Goal: Use online tool/utility: Utilize a website feature to perform a specific function

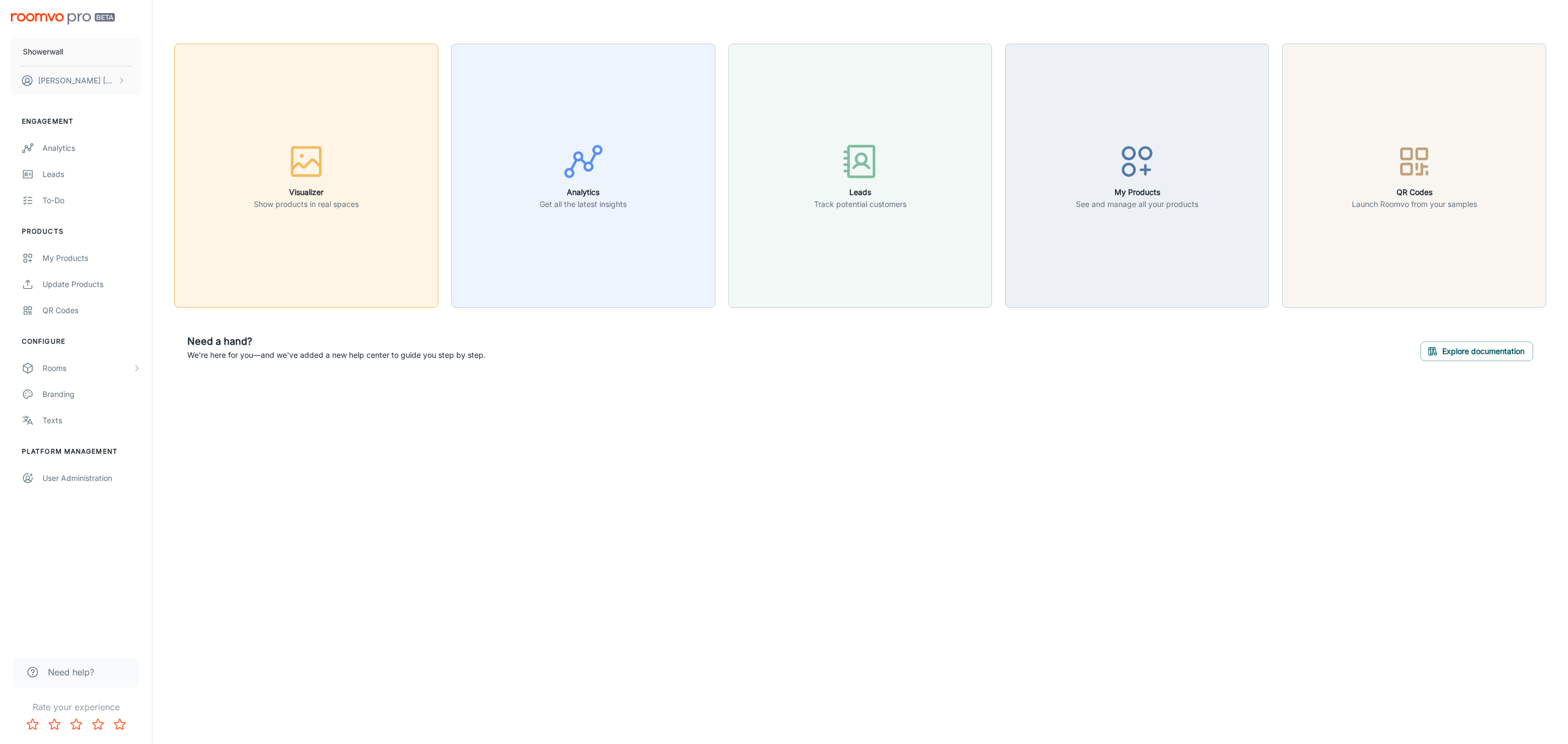
click at [318, 201] on p "Show products in real spaces" at bounding box center [306, 204] width 105 height 12
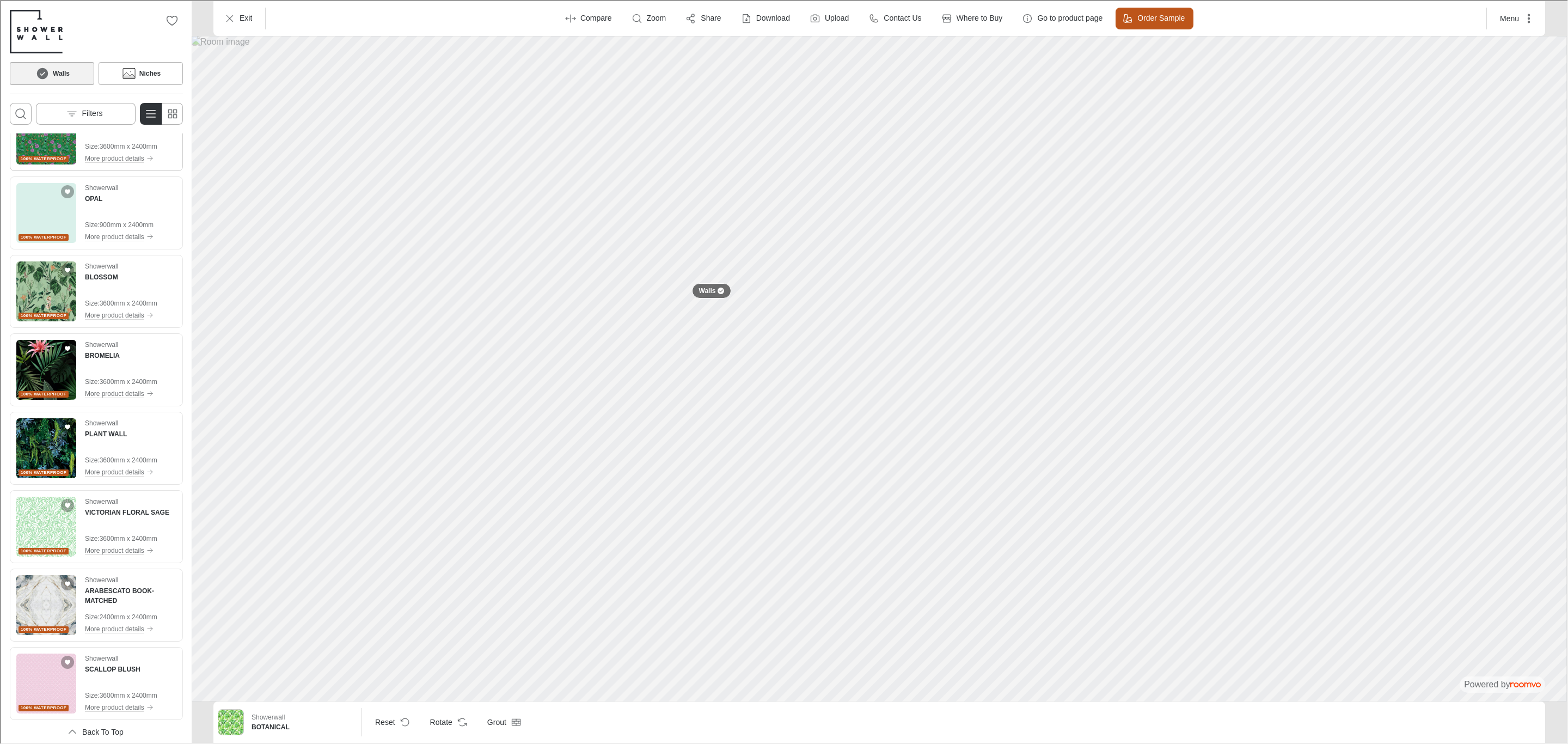
click at [39, 156] on span "100% waterproof" at bounding box center [42, 158] width 46 height 6
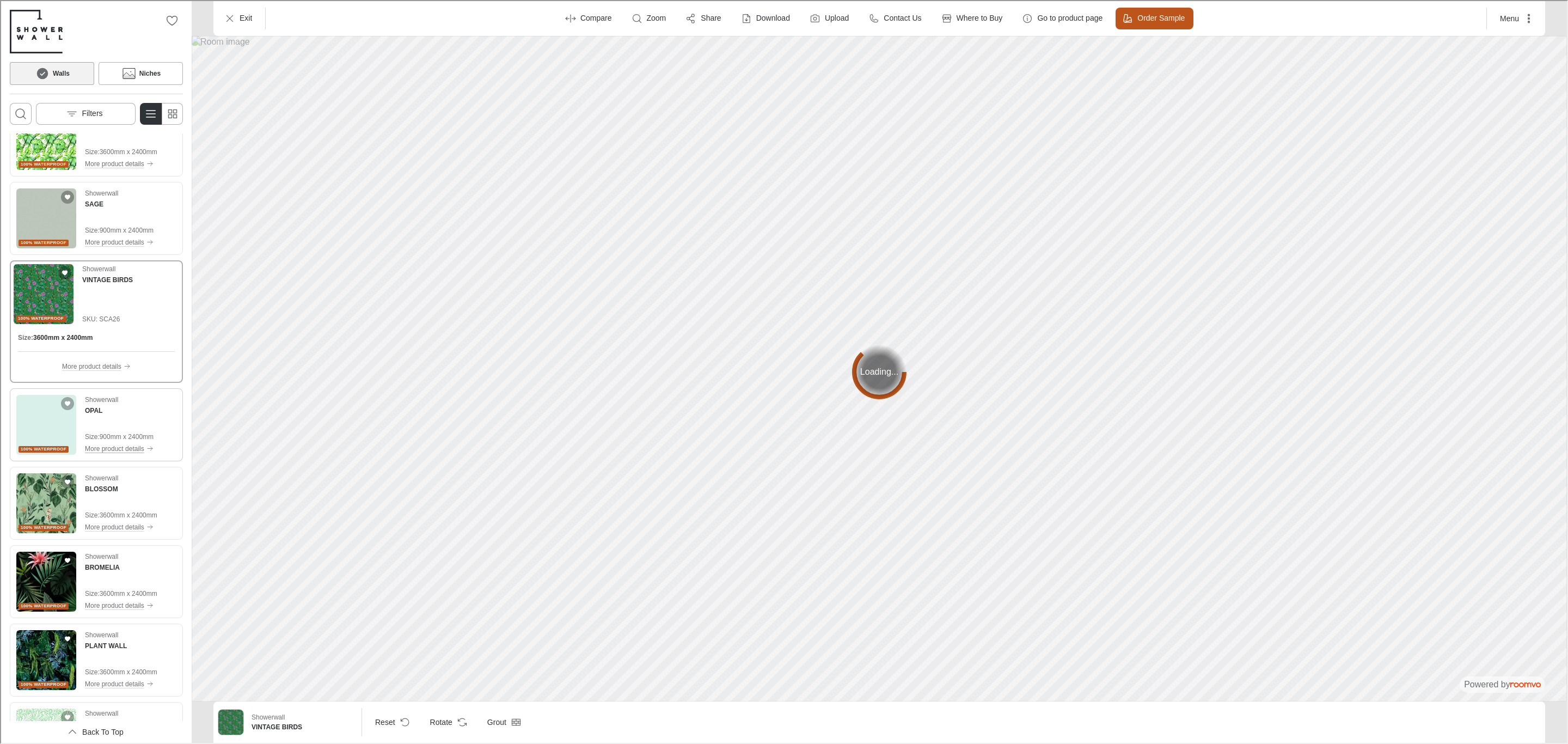
scroll to position [31, 0]
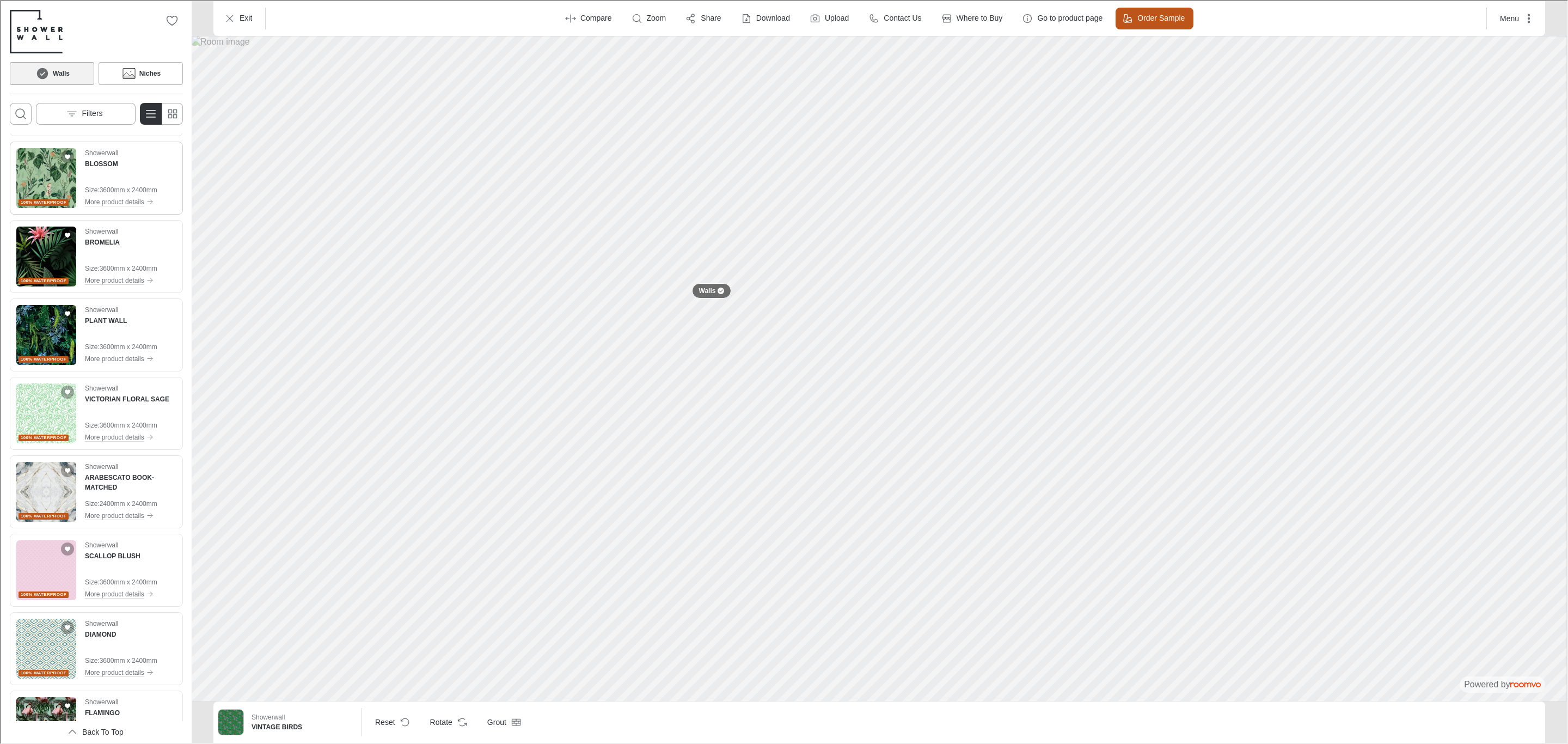
click at [39, 167] on img "See BLOSSOM in the room" at bounding box center [45, 177] width 60 height 60
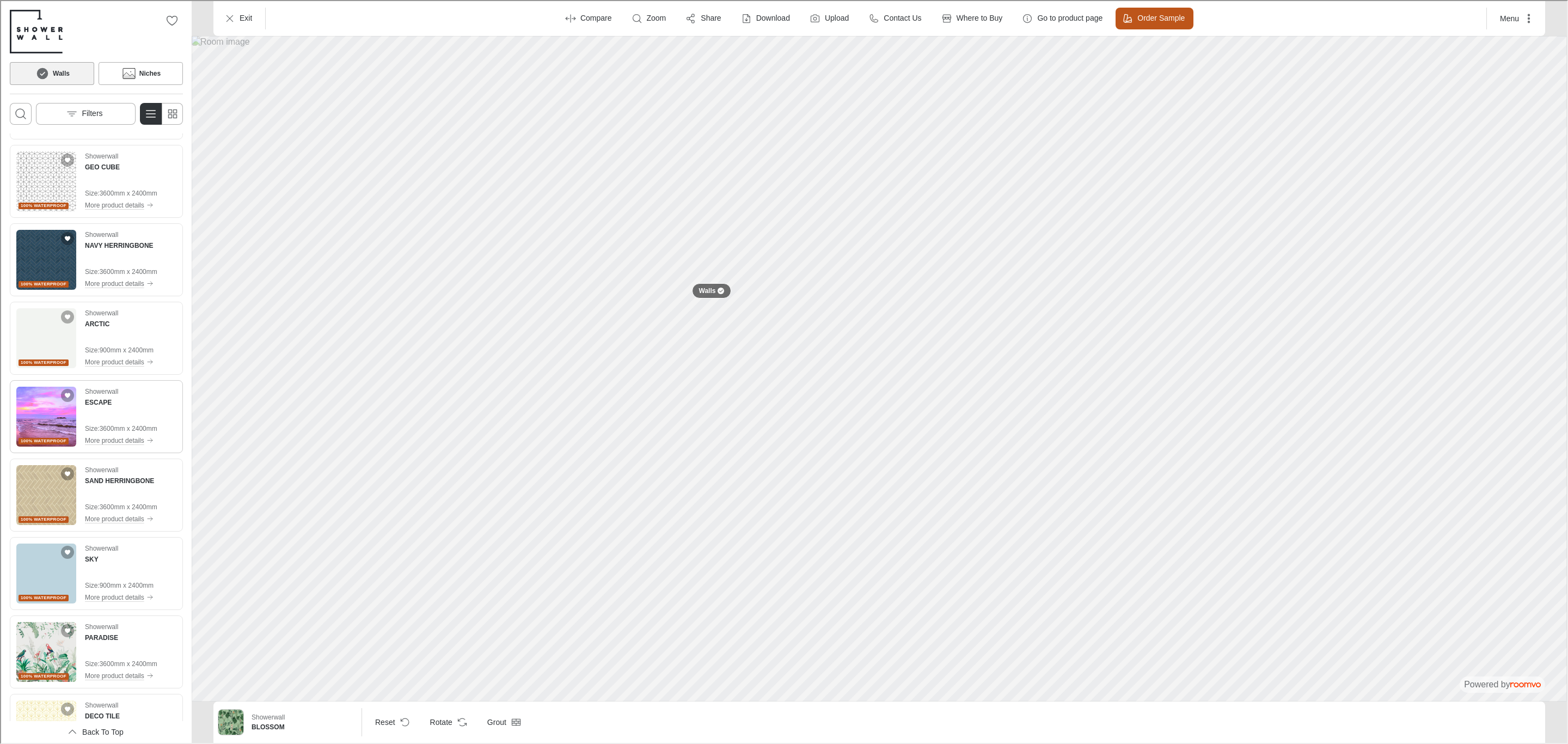
click at [59, 418] on img "See ESCAPE in the room" at bounding box center [45, 415] width 60 height 60
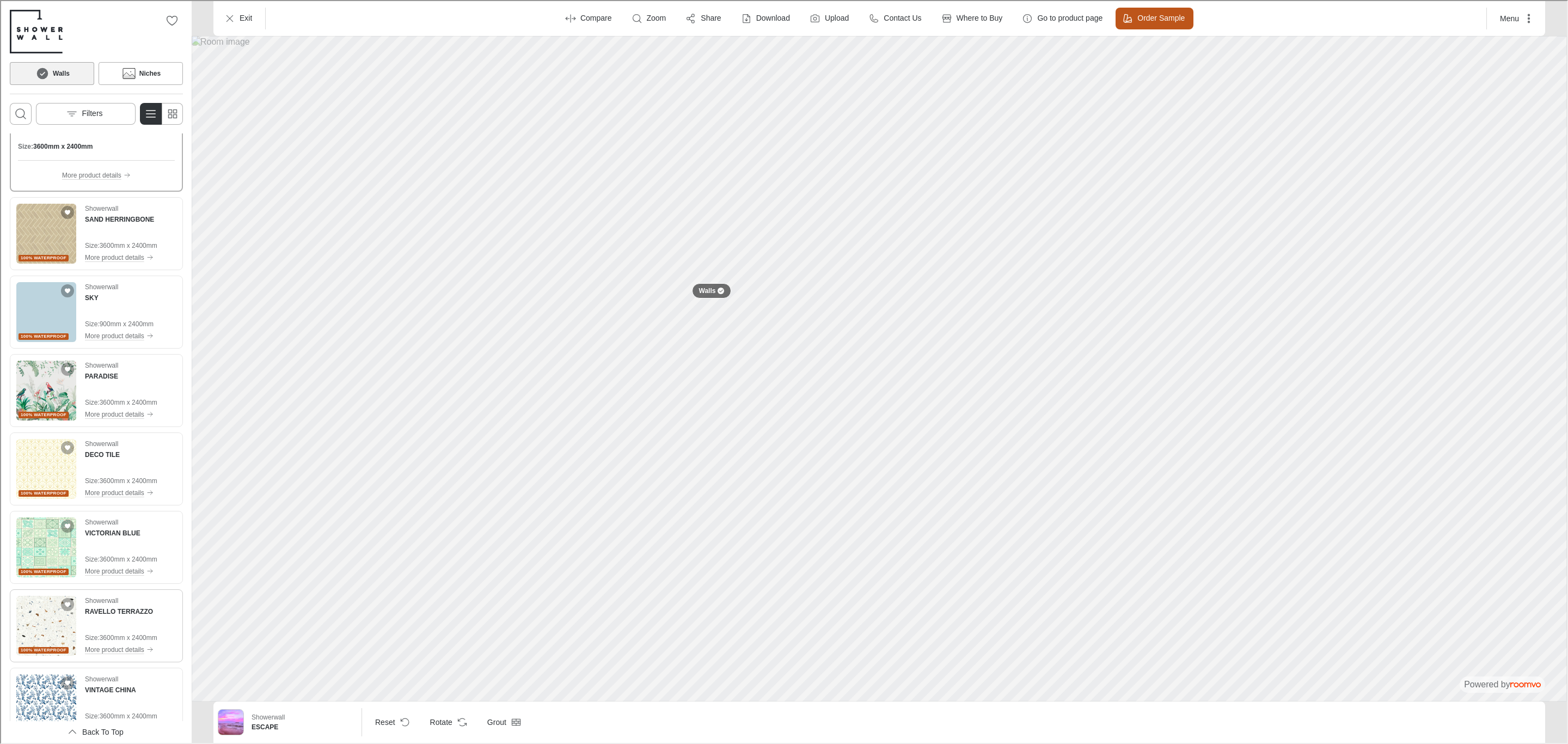
scroll to position [1812, 0]
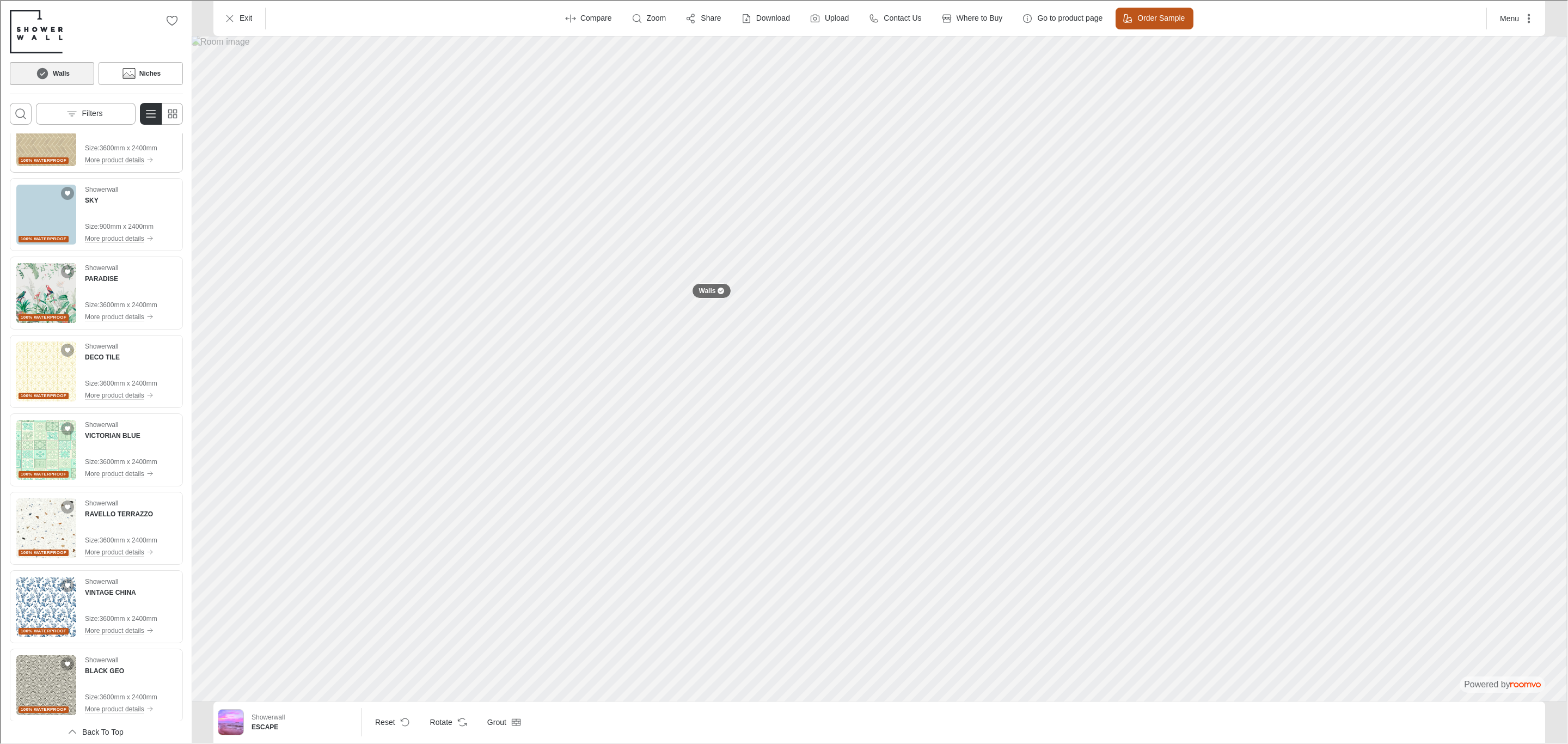
click at [39, 154] on div "100% waterproof" at bounding box center [45, 160] width 60 height 11
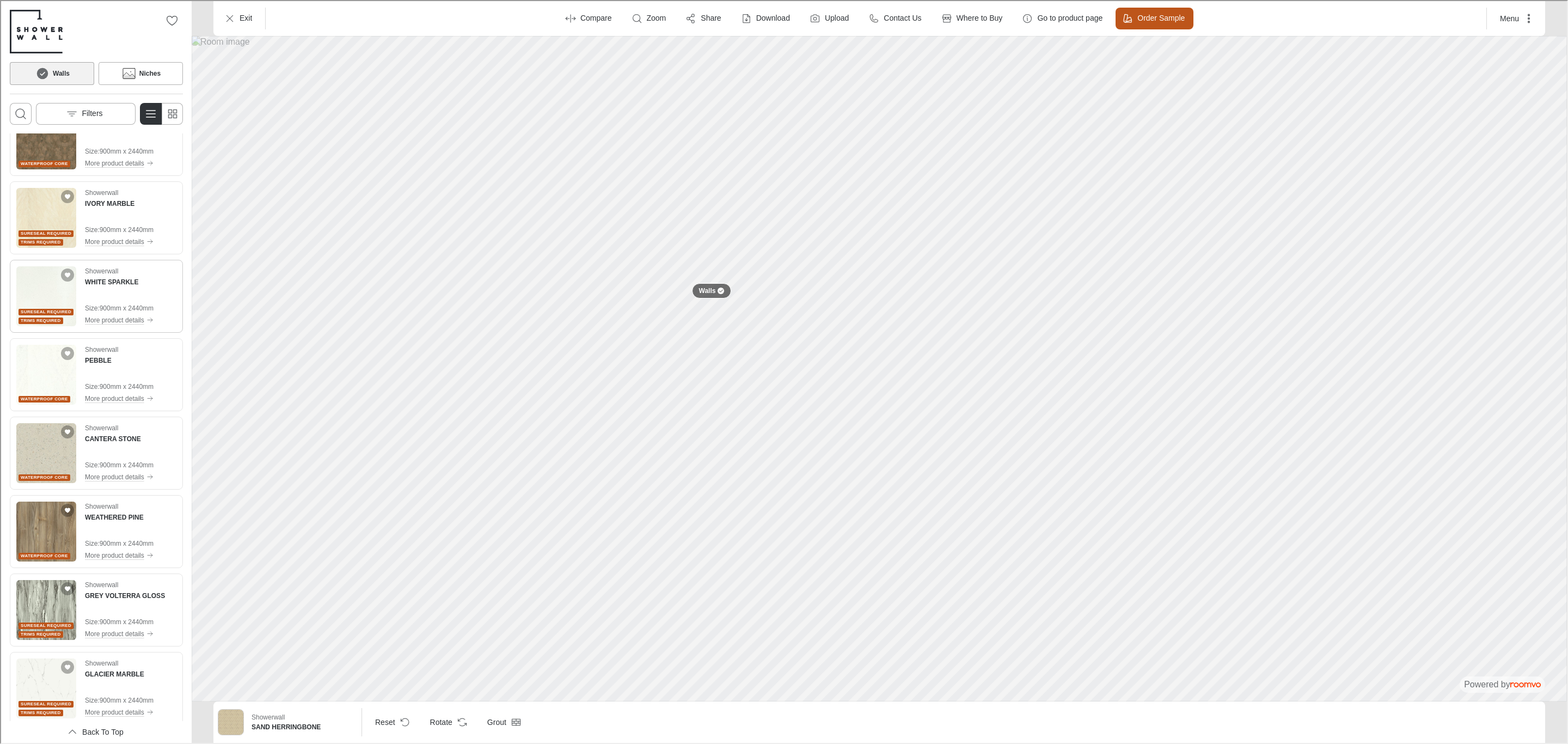
scroll to position [3784, 0]
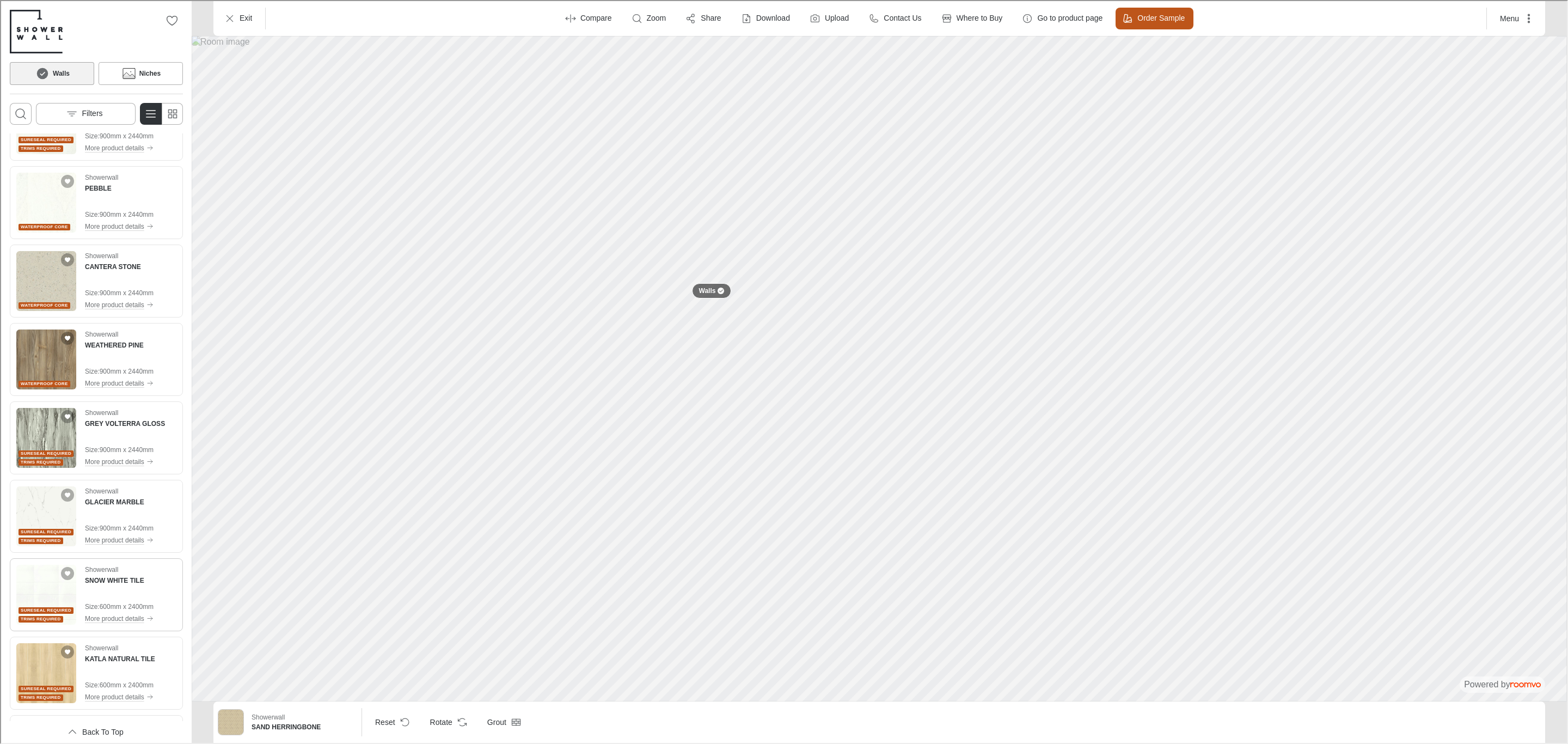
click at [52, 596] on img "See SNOW WHITE TILE in the room" at bounding box center [45, 593] width 60 height 60
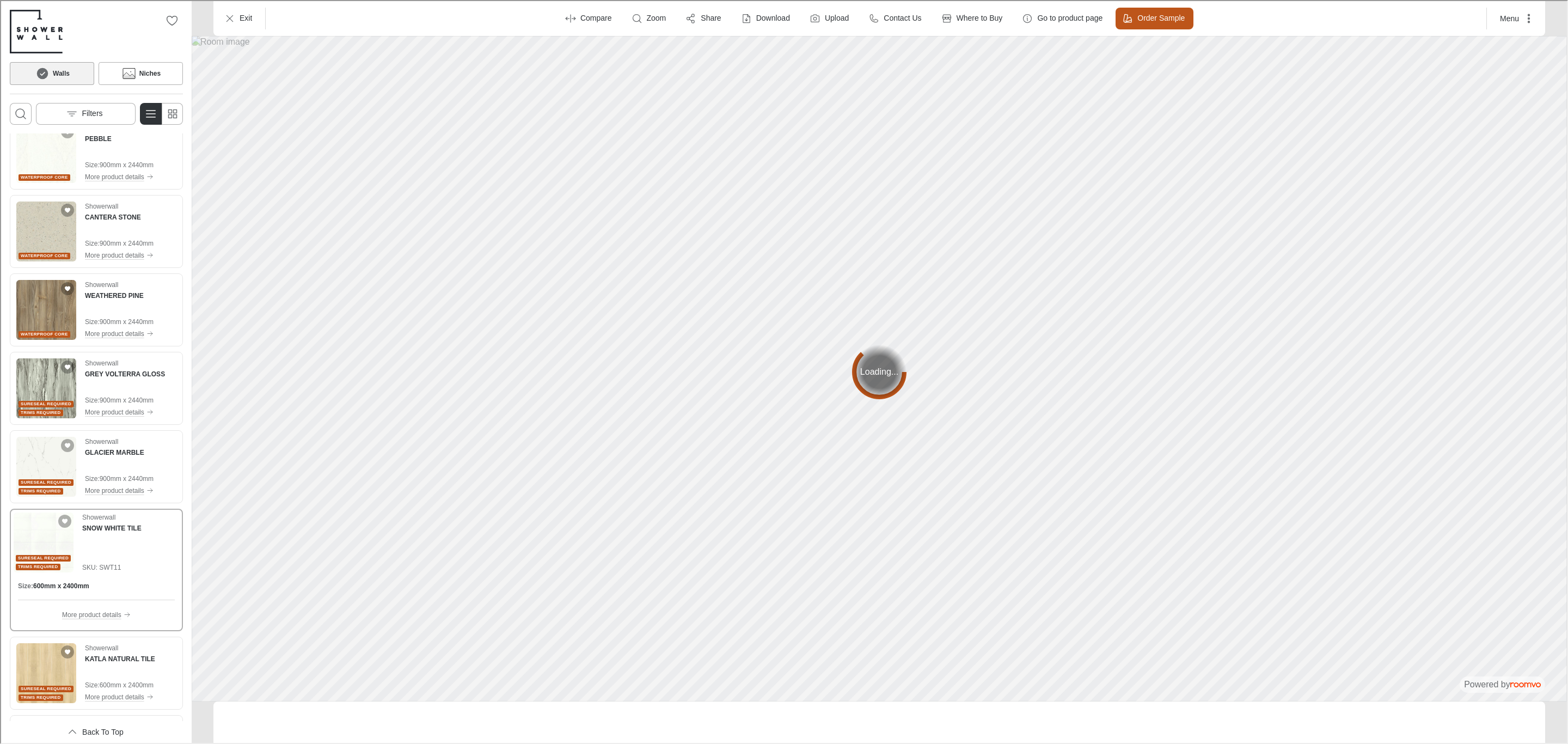
scroll to position [3735, 0]
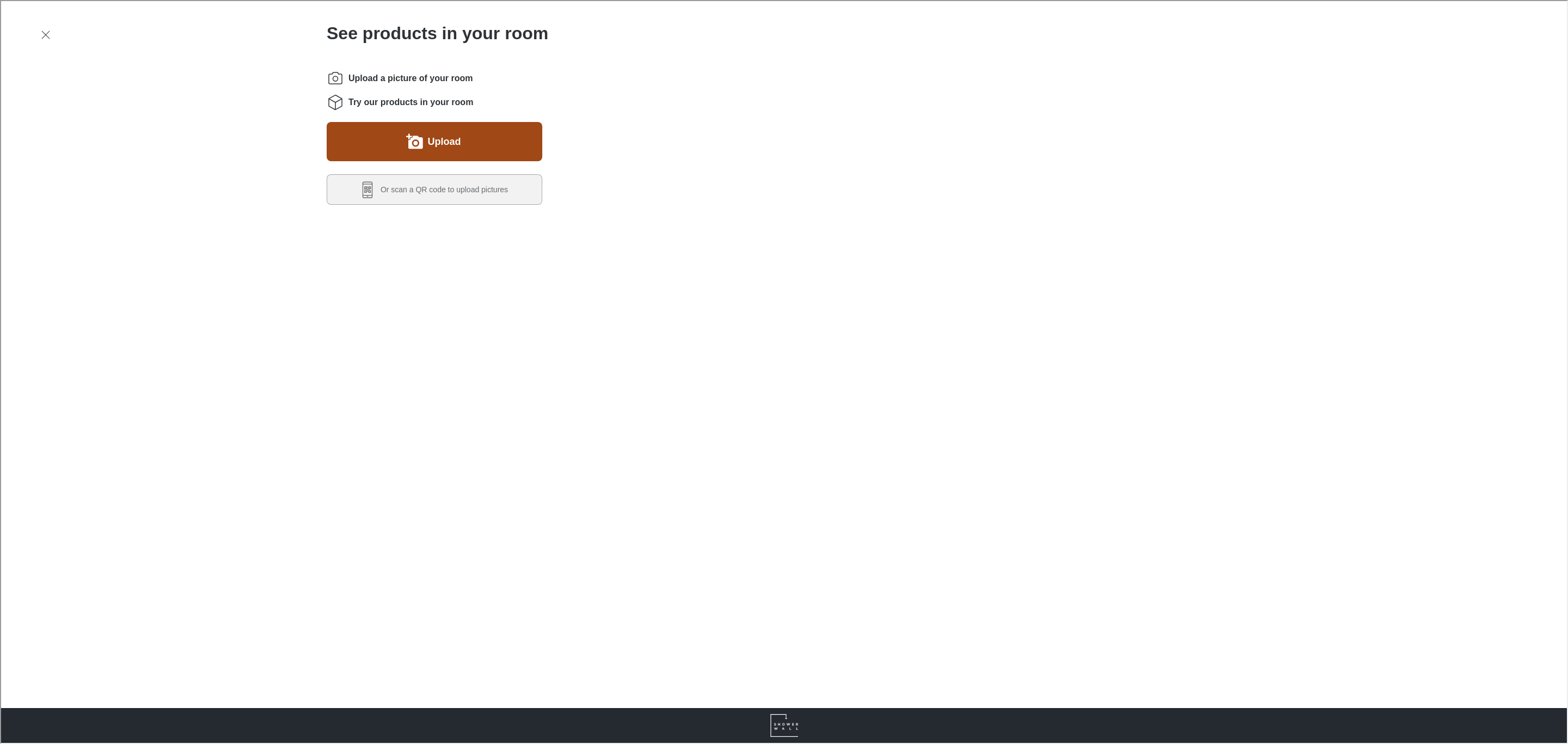
click at [435, 138] on label "Upload" at bounding box center [443, 140] width 33 height 18
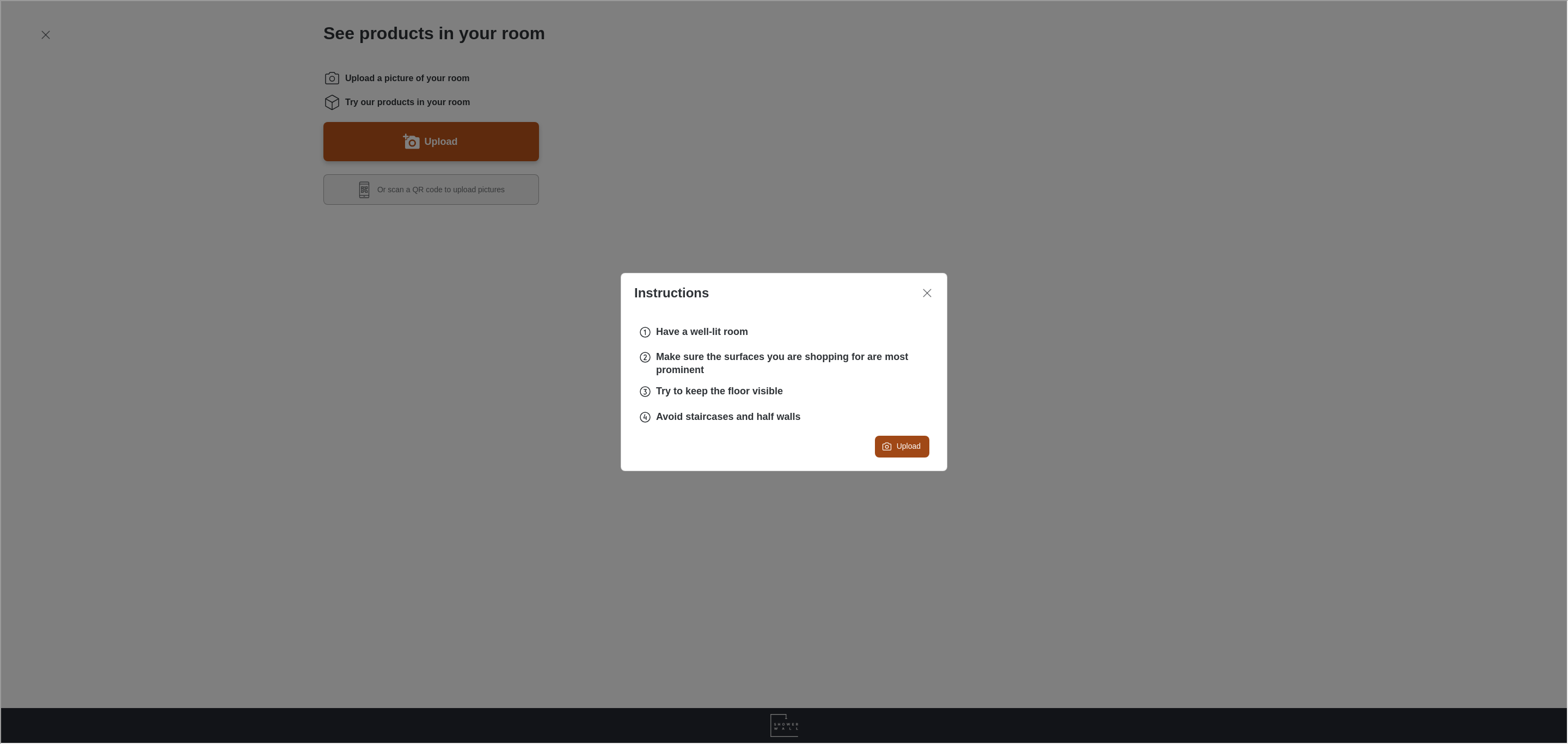
drag, startPoint x: 900, startPoint y: 457, endPoint x: 905, endPoint y: 451, distance: 7.8
click at [903, 455] on div "Upload" at bounding box center [783, 446] width 300 height 31
click at [905, 451] on button "Upload" at bounding box center [901, 445] width 55 height 22
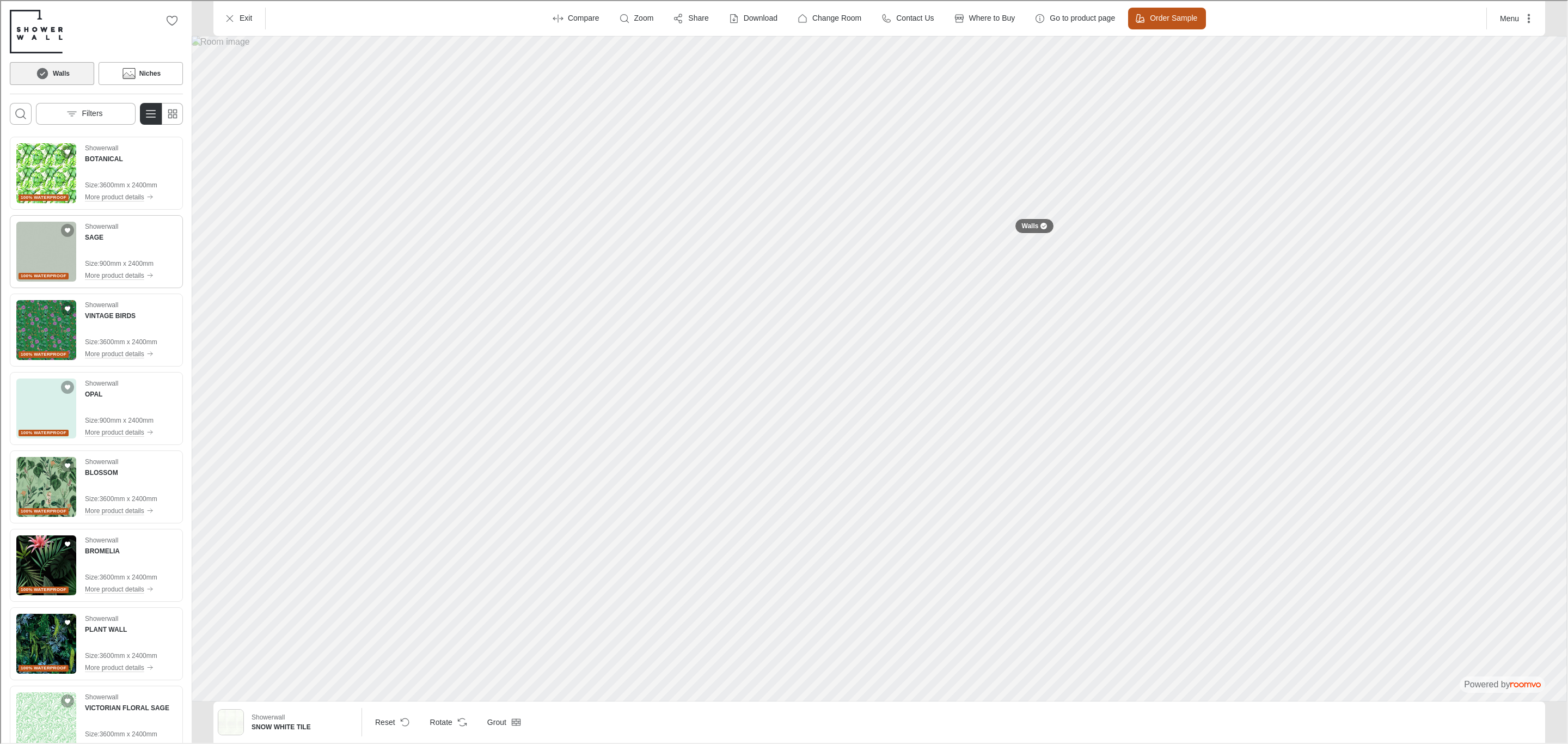
click at [60, 251] on img "See SAGE in the room" at bounding box center [45, 251] width 60 height 60
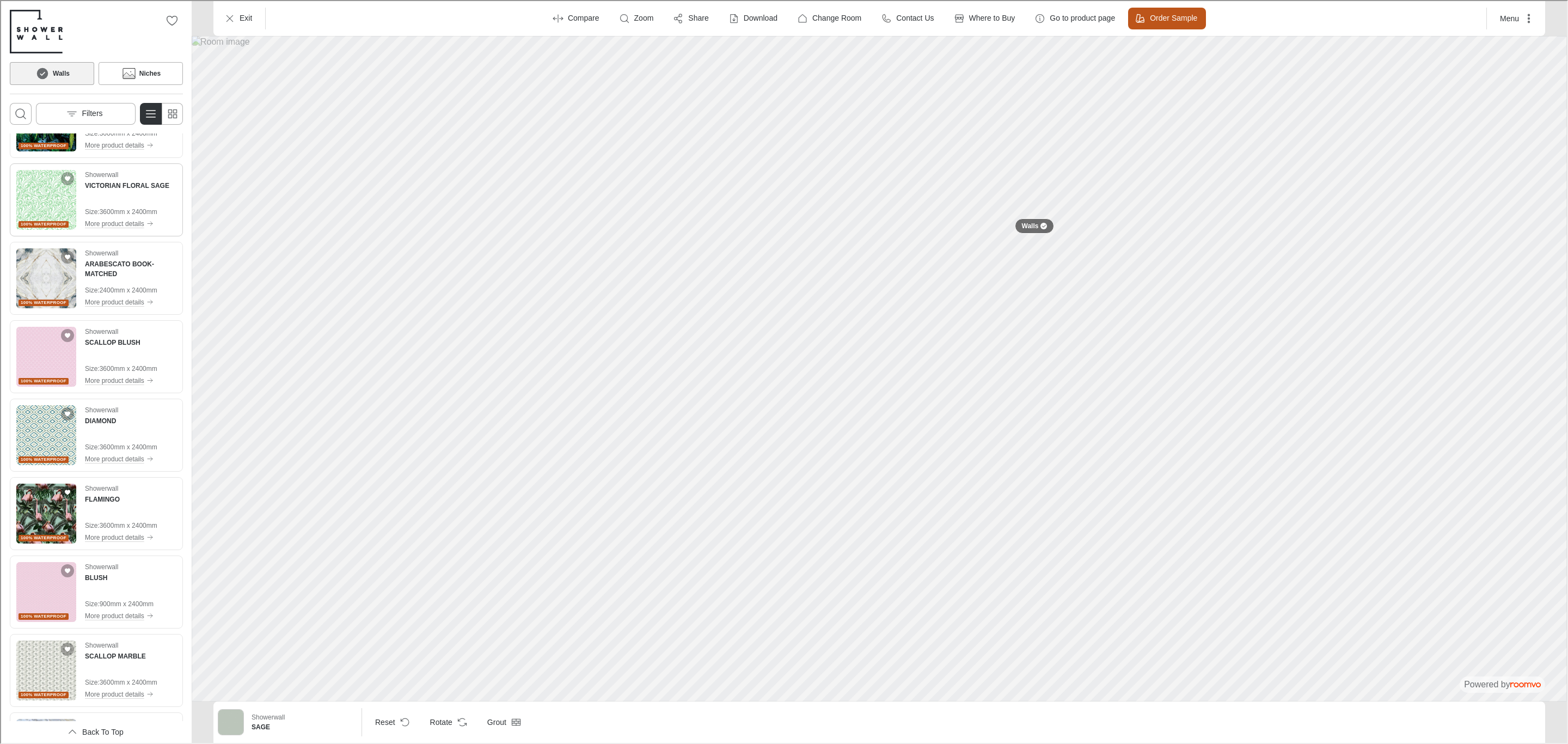
click at [35, 221] on span "100% waterproof" at bounding box center [42, 223] width 46 height 6
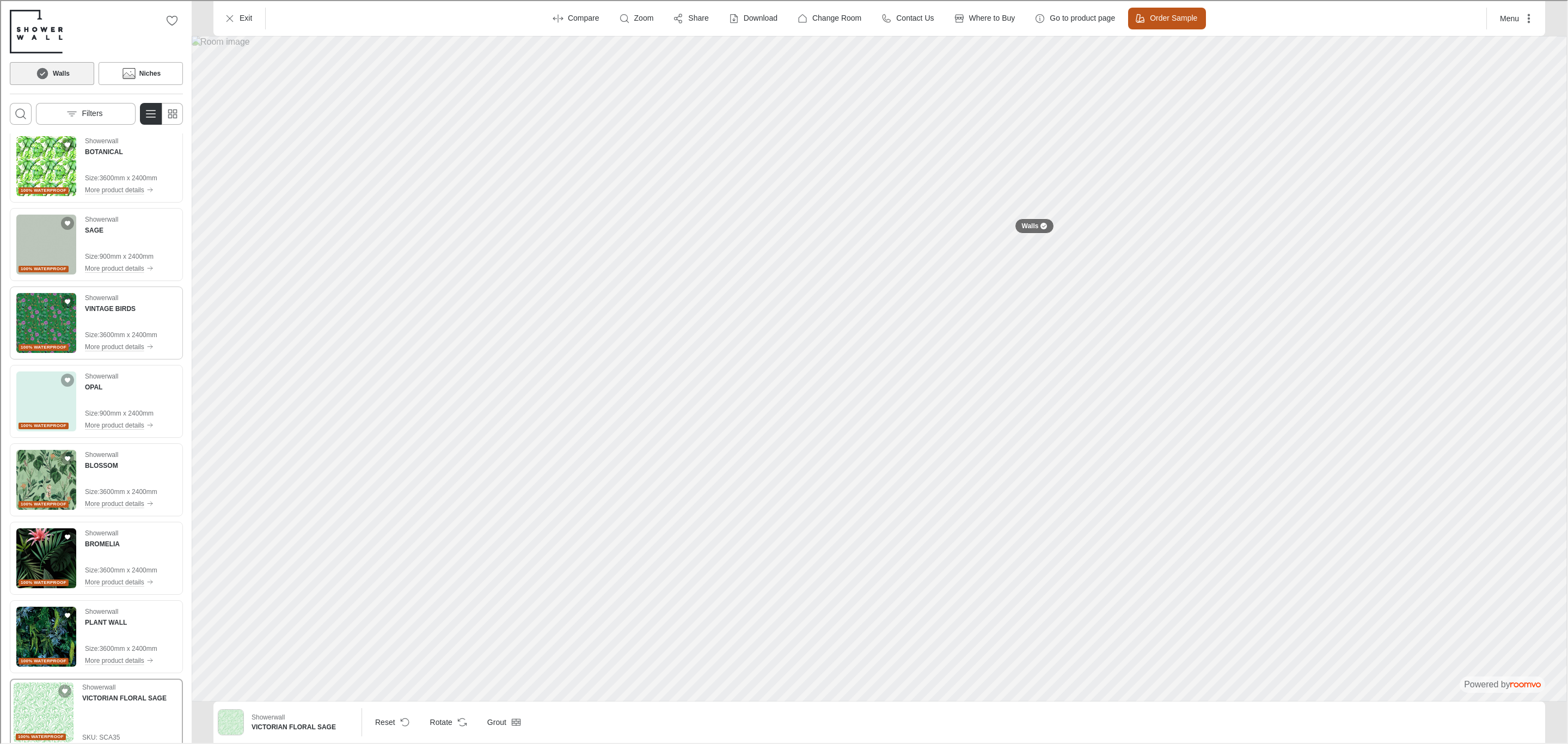
scroll to position [0, 0]
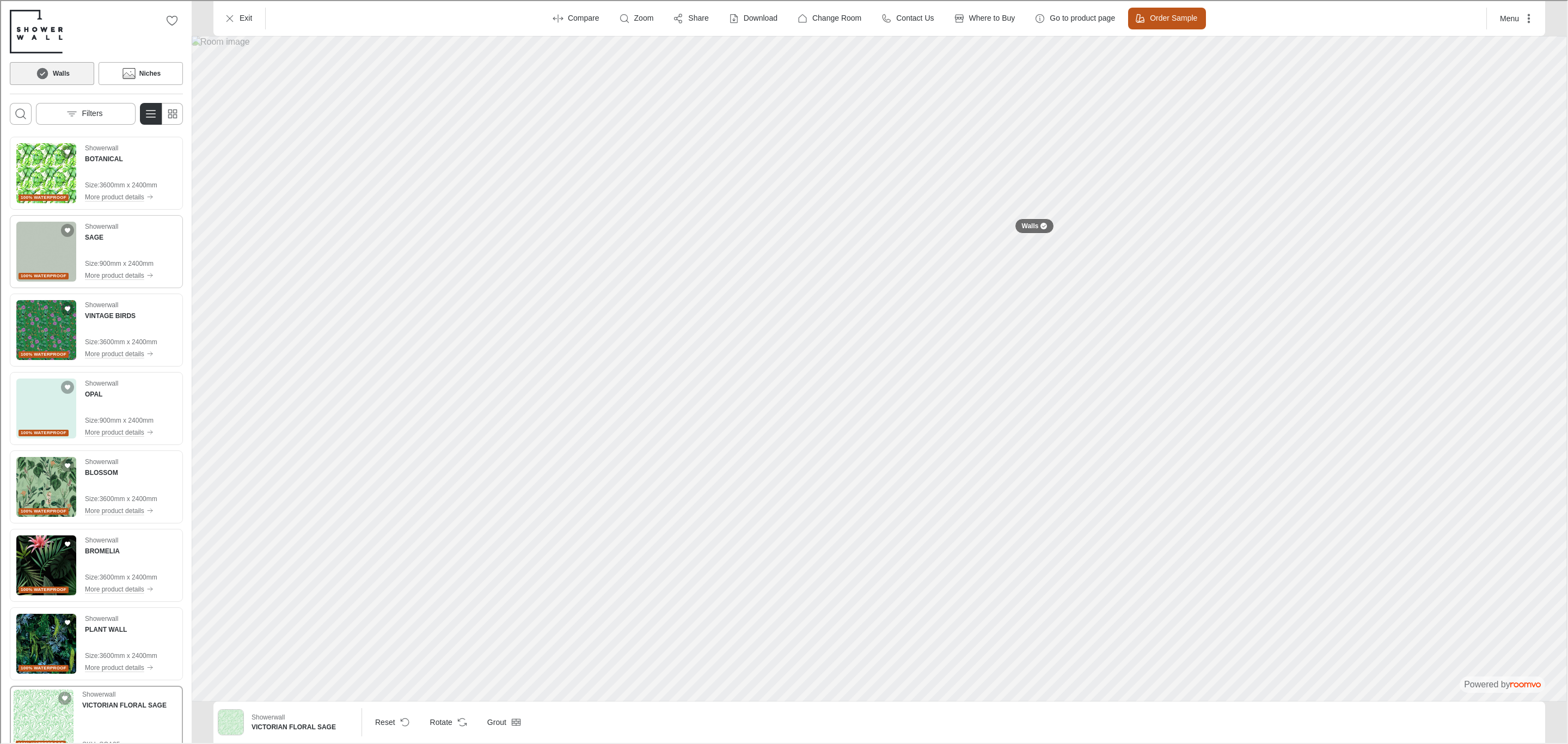
click at [43, 259] on img "See SAGE in the room" at bounding box center [45, 251] width 60 height 60
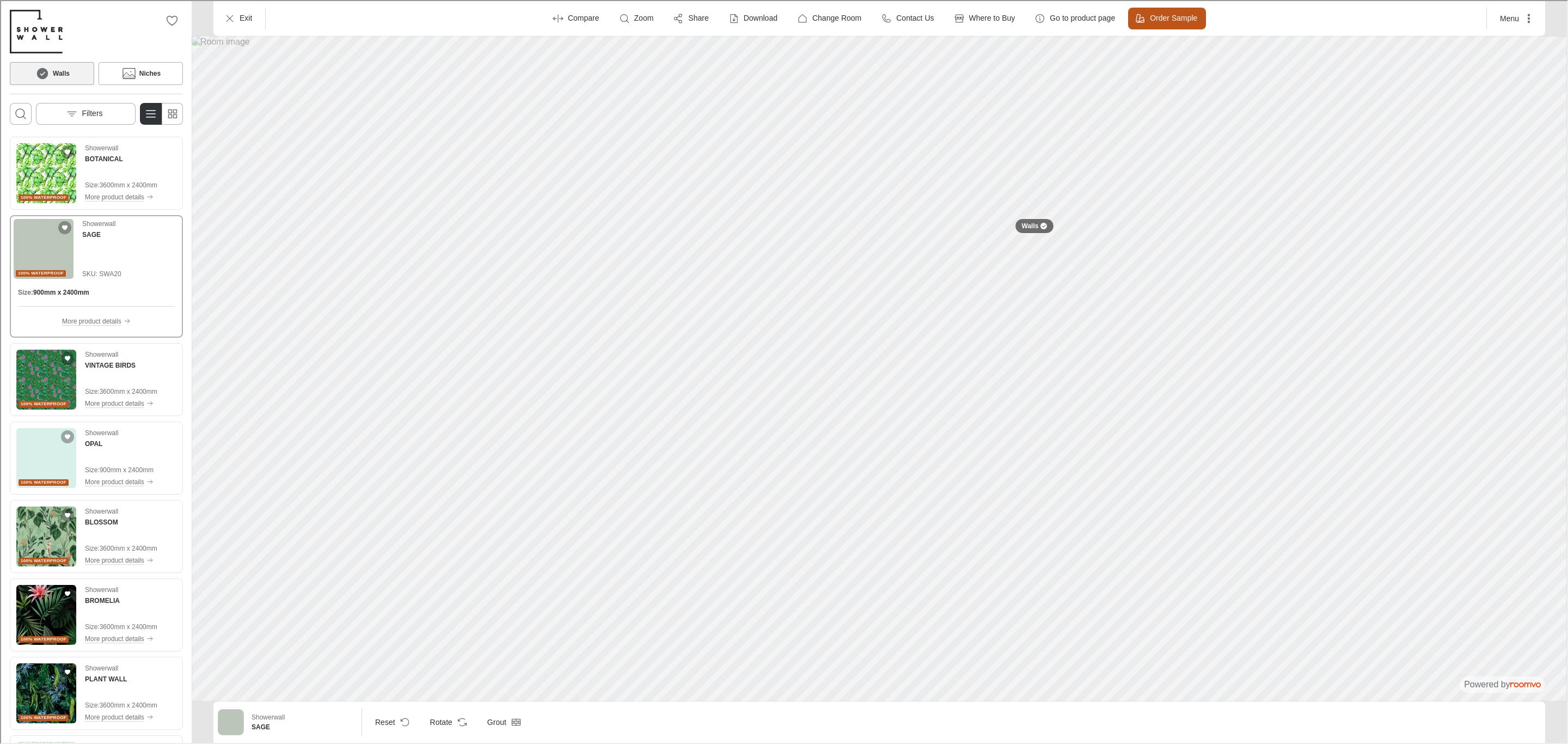
click at [48, 254] on img "Product catalog" at bounding box center [43, 247] width 60 height 60
